Goal: Check status: Check status

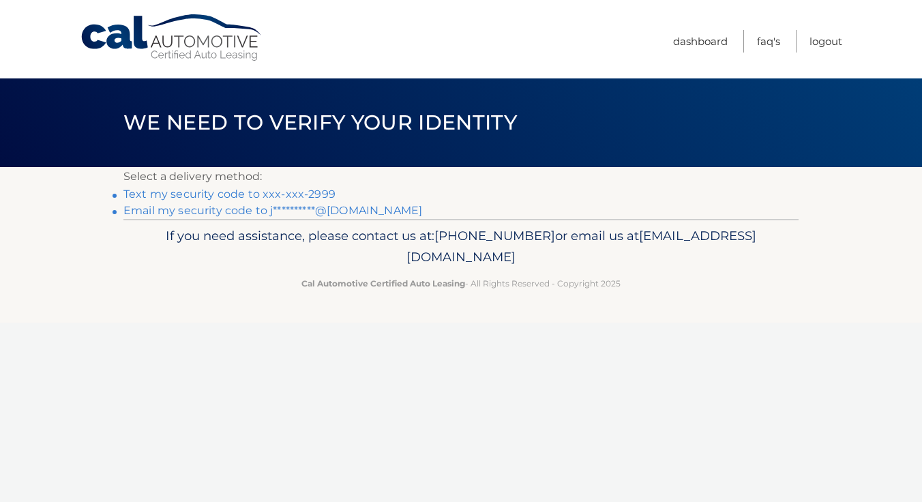
click at [312, 191] on link "Text my security code to xxx-xxx-2999" at bounding box center [229, 194] width 212 height 13
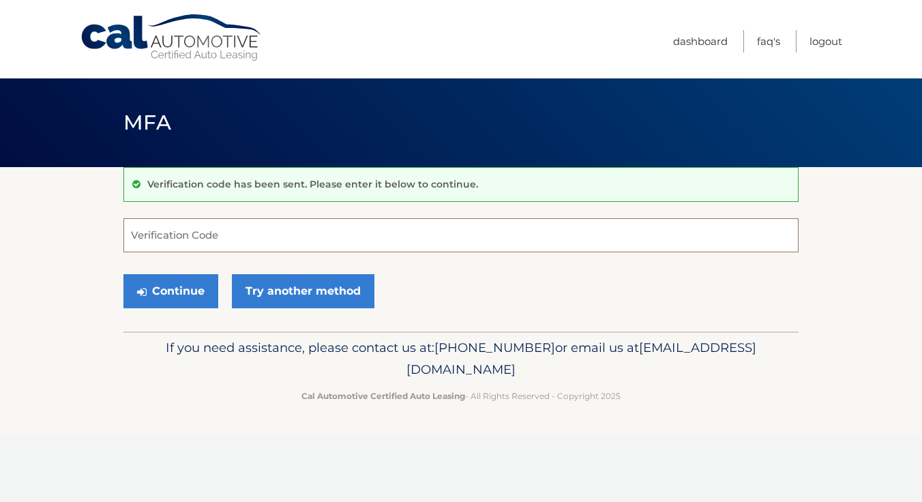
click at [302, 220] on input "Verification Code" at bounding box center [460, 235] width 675 height 34
type input "647673"
click at [180, 286] on button "Continue" at bounding box center [170, 291] width 95 height 34
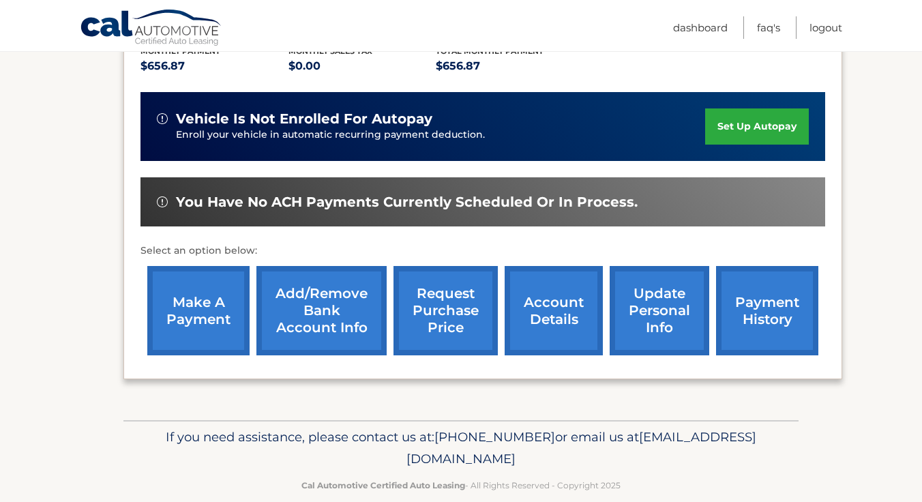
scroll to position [321, 0]
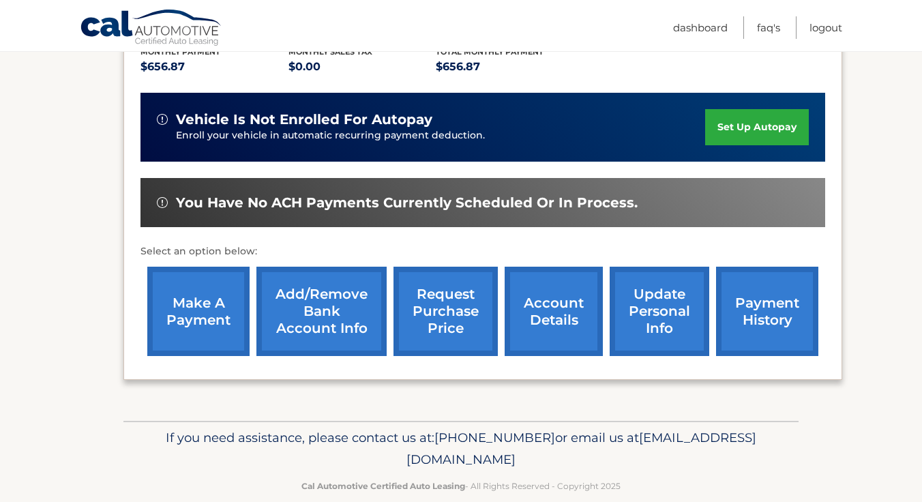
click at [544, 293] on link "account details" at bounding box center [554, 311] width 98 height 89
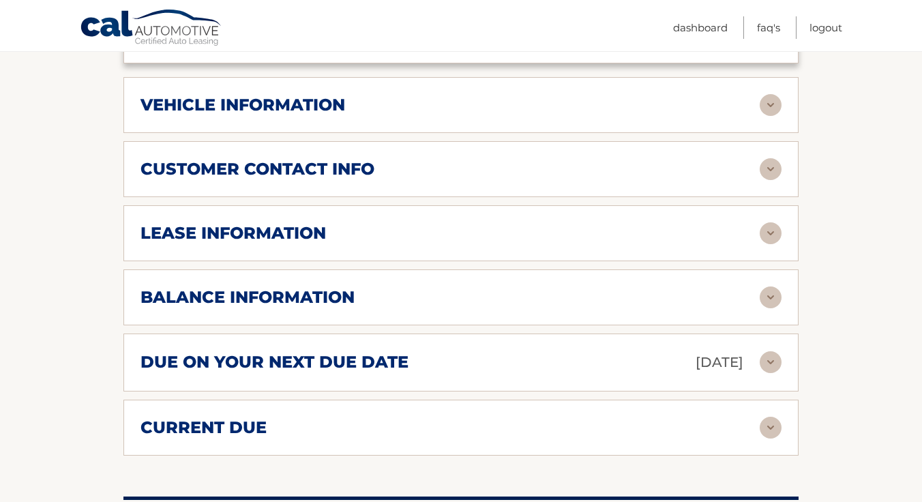
scroll to position [656, 0]
click at [735, 289] on div "balance information Payments Received 26 Payments Remaining 13 Next Payment wil…" at bounding box center [460, 297] width 675 height 56
click at [774, 287] on img at bounding box center [771, 298] width 22 height 22
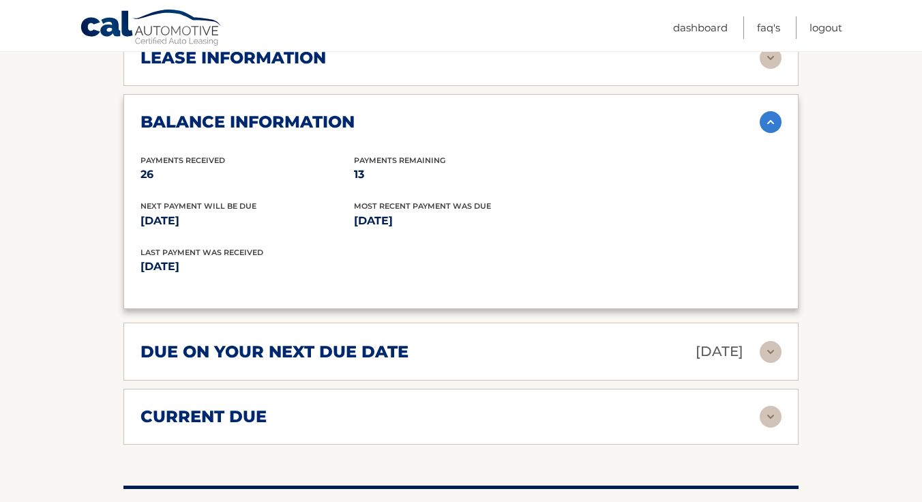
scroll to position [832, 0]
click at [775, 340] on img at bounding box center [771, 351] width 22 height 22
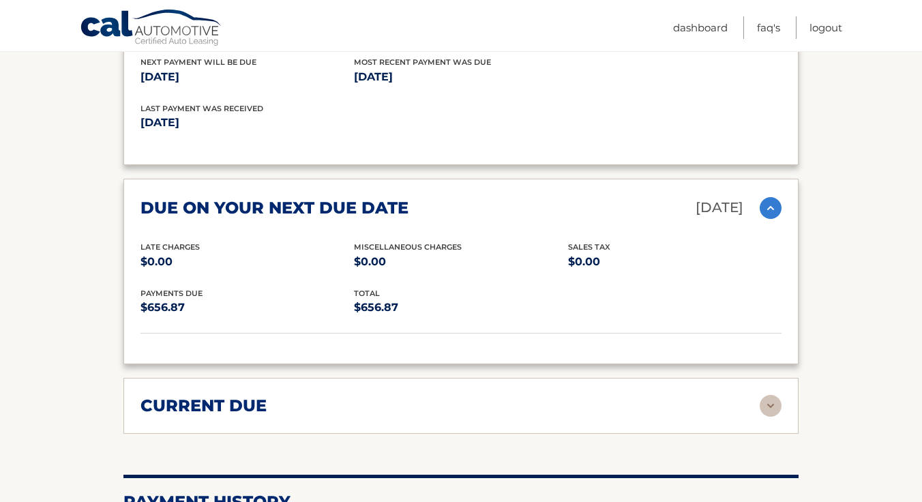
scroll to position [976, 0]
click at [424, 377] on div "current due Late Charges $0.00 Miscelleneous Charges* $0.00 Sales Tax $0.00 pay…" at bounding box center [460, 405] width 675 height 56
click at [493, 395] on div "current due" at bounding box center [450, 405] width 619 height 20
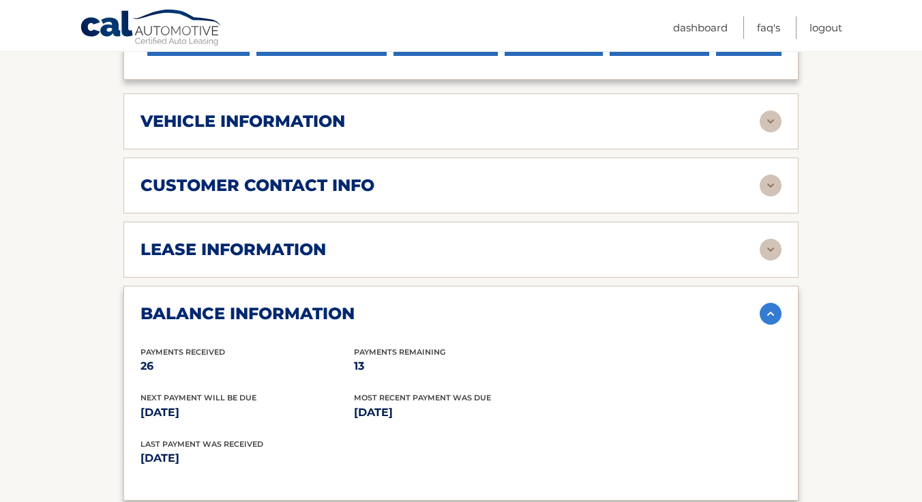
scroll to position [637, 0]
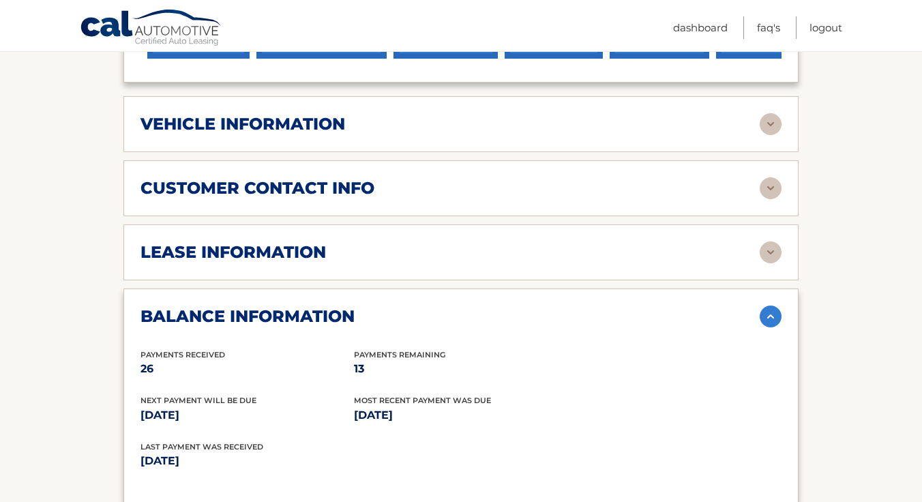
click at [459, 242] on div "lease information Contract Start Date Jul 11, 2023 Term 39 Maturity Date Oct 11…" at bounding box center [460, 252] width 675 height 56
click at [762, 242] on img at bounding box center [771, 253] width 22 height 22
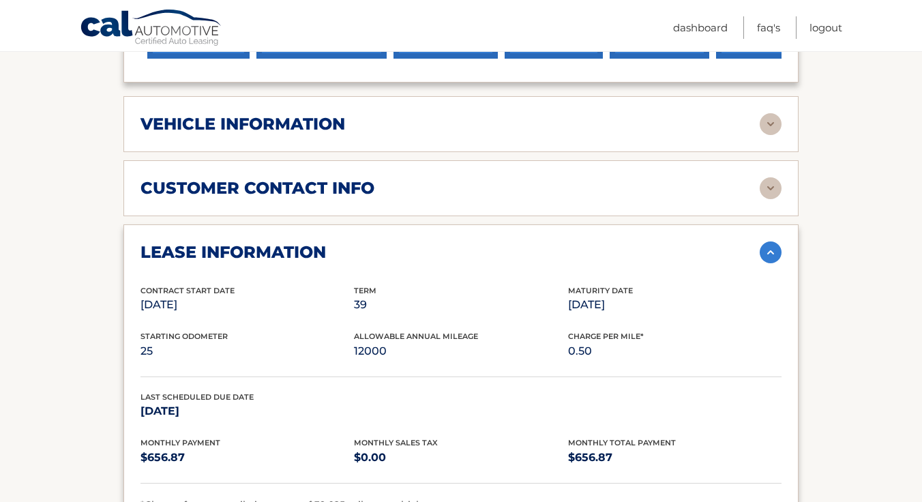
click at [18, 395] on section "Account Details | #44455599736 Back to Dashboard Manage Your Lease lease accoun…" at bounding box center [461, 476] width 922 height 1893
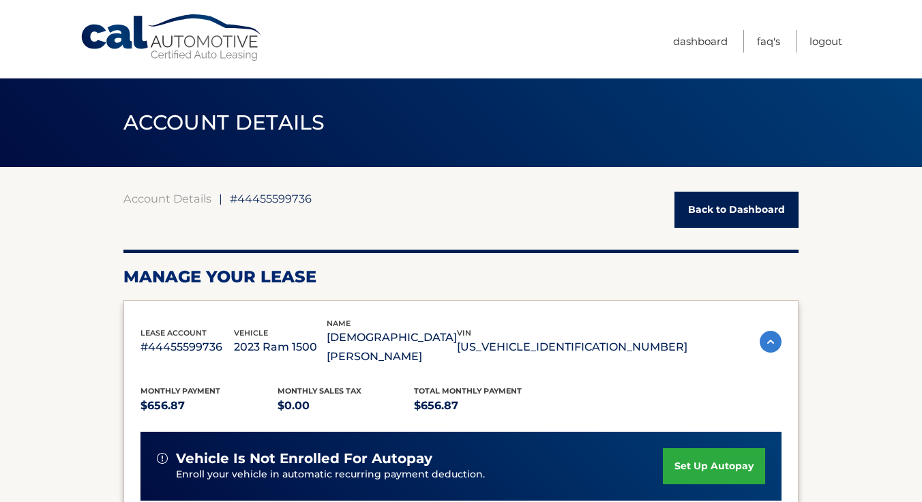
scroll to position [0, 0]
drag, startPoint x: 239, startPoint y: 199, endPoint x: 312, endPoint y: 203, distance: 73.8
click at [313, 203] on div "Account Details | #44455599736 Back to Dashboard" at bounding box center [460, 210] width 675 height 36
click at [339, 202] on div "Account Details | #44455599736 Back to Dashboard" at bounding box center [460, 210] width 675 height 36
click at [827, 40] on link "Logout" at bounding box center [826, 41] width 33 height 23
